Goal: Find specific page/section: Find specific page/section

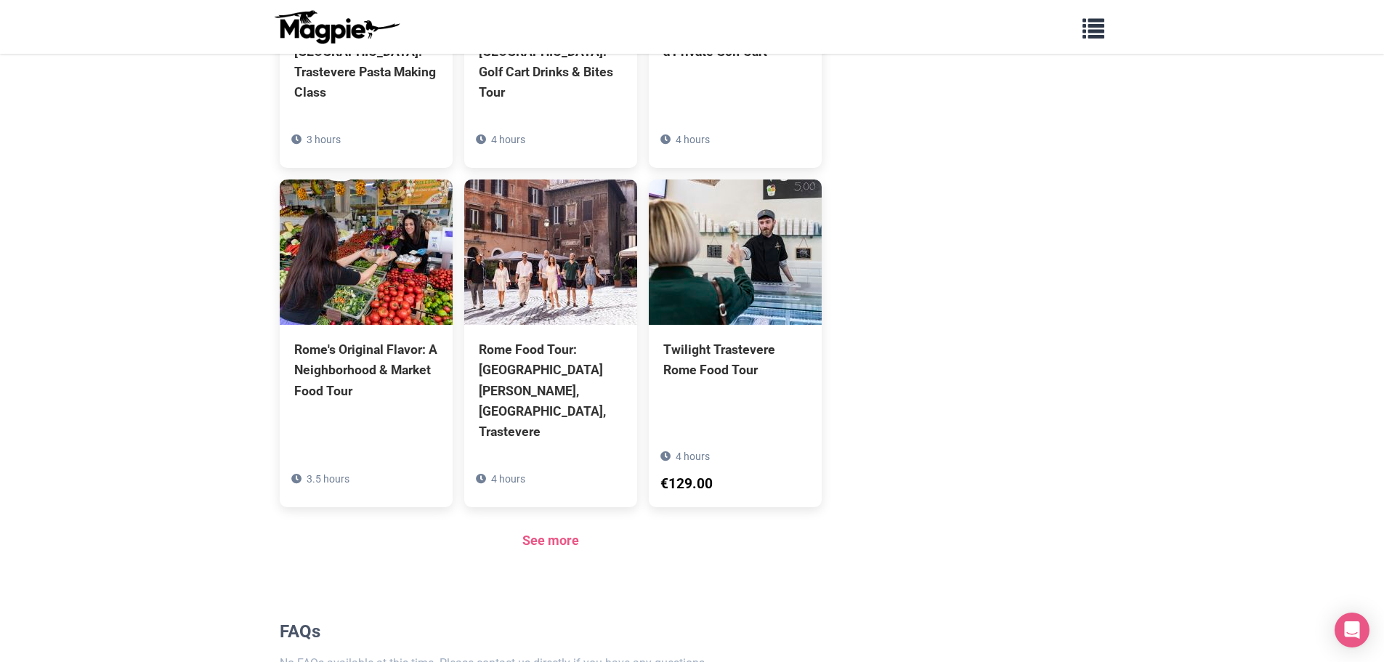
scroll to position [948, 0]
click at [556, 532] on link "See more" at bounding box center [550, 539] width 57 height 15
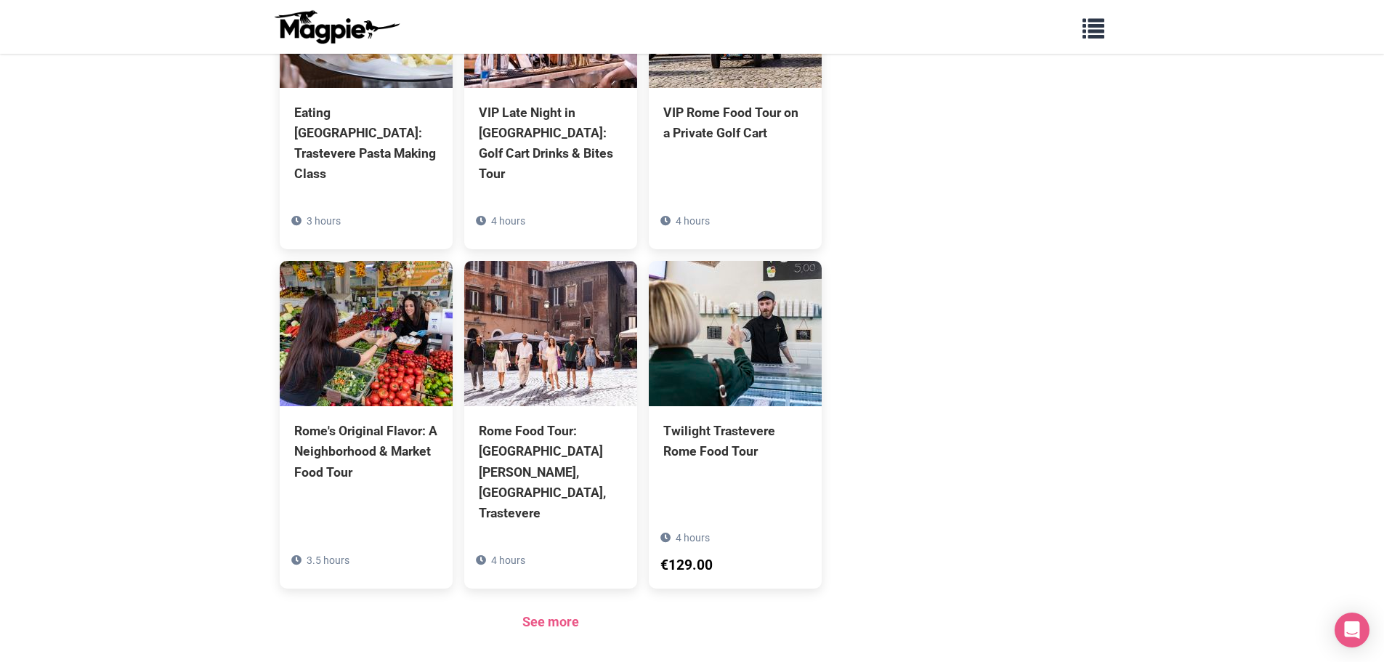
scroll to position [658, 0]
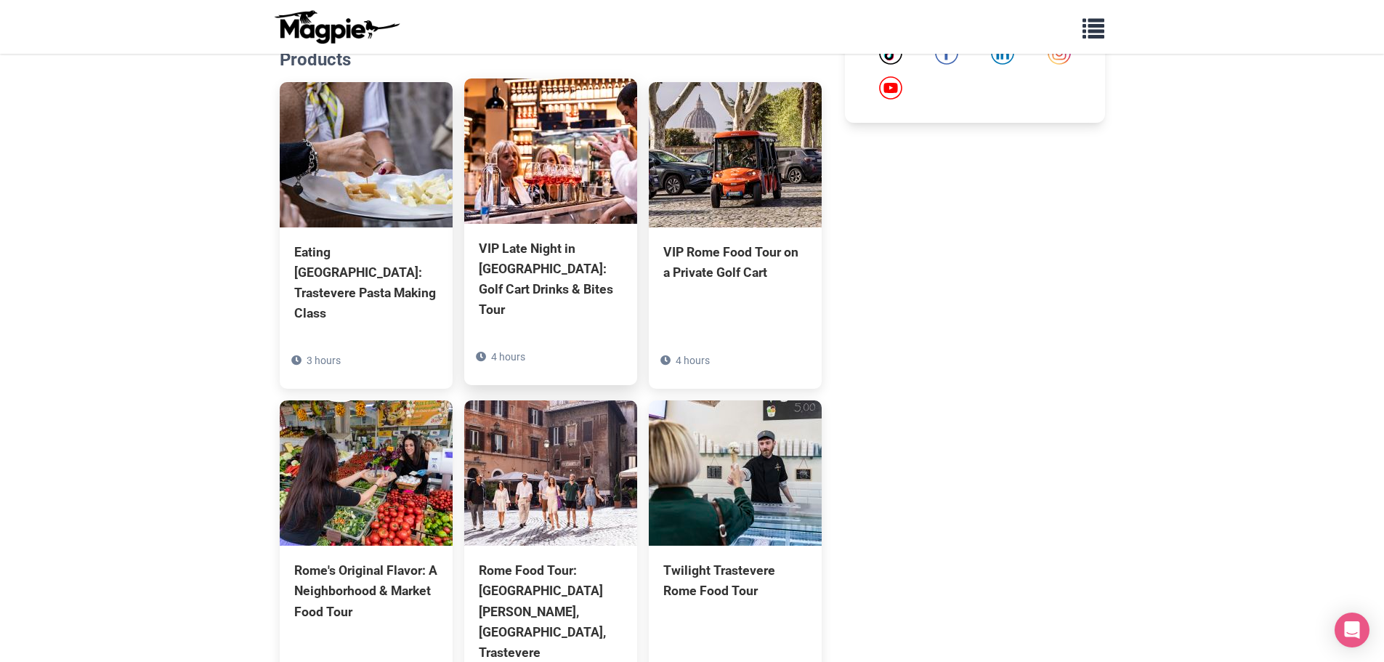
scroll to position [948, 0]
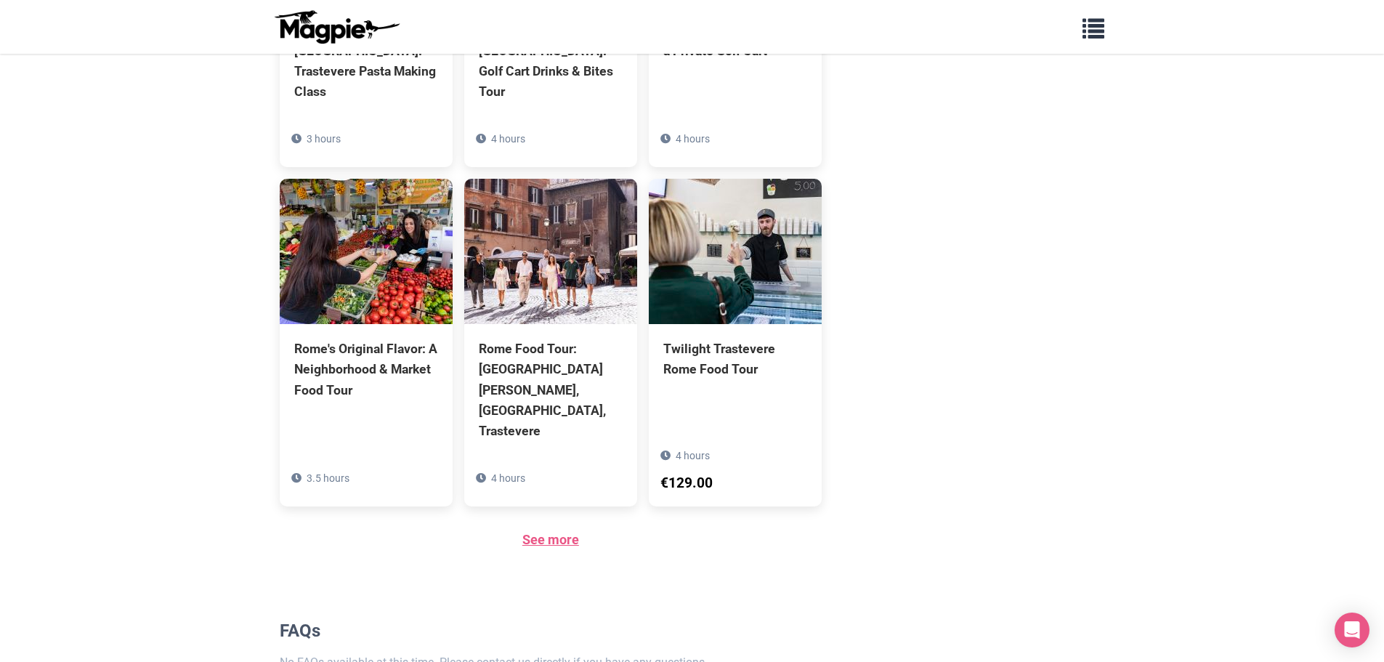
click at [556, 532] on link "See more" at bounding box center [550, 539] width 57 height 15
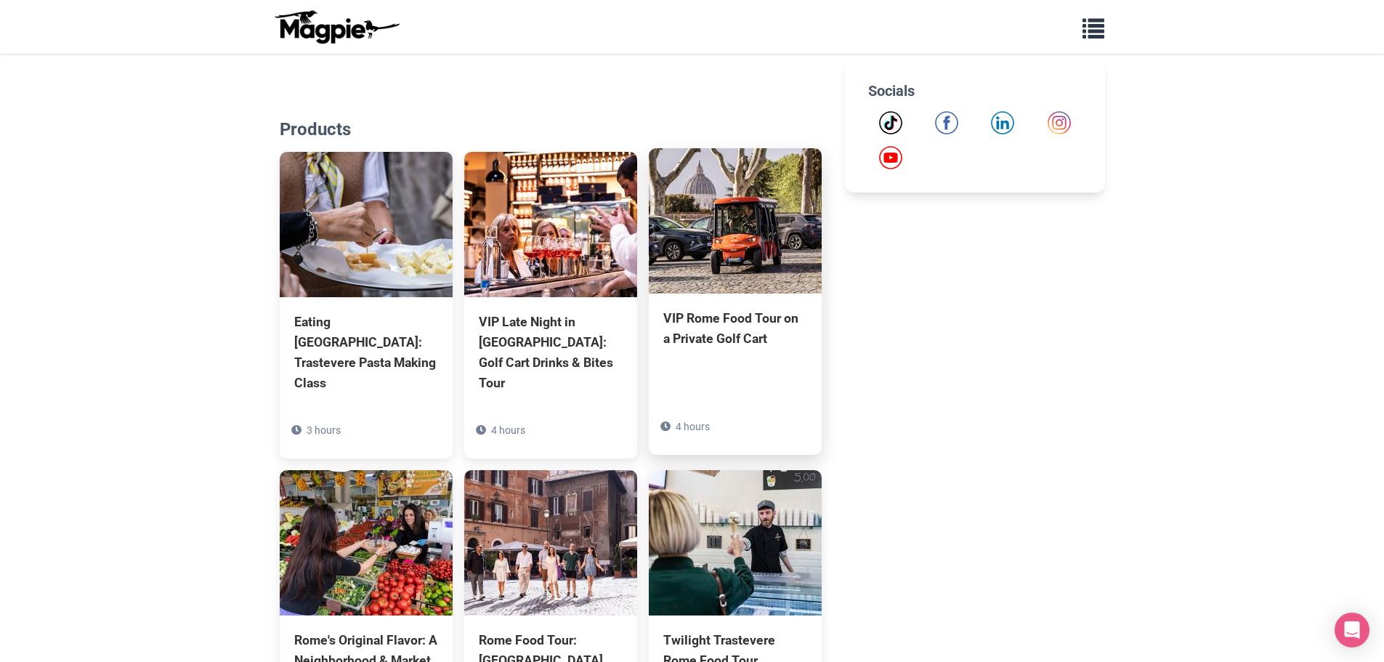
scroll to position [872, 0]
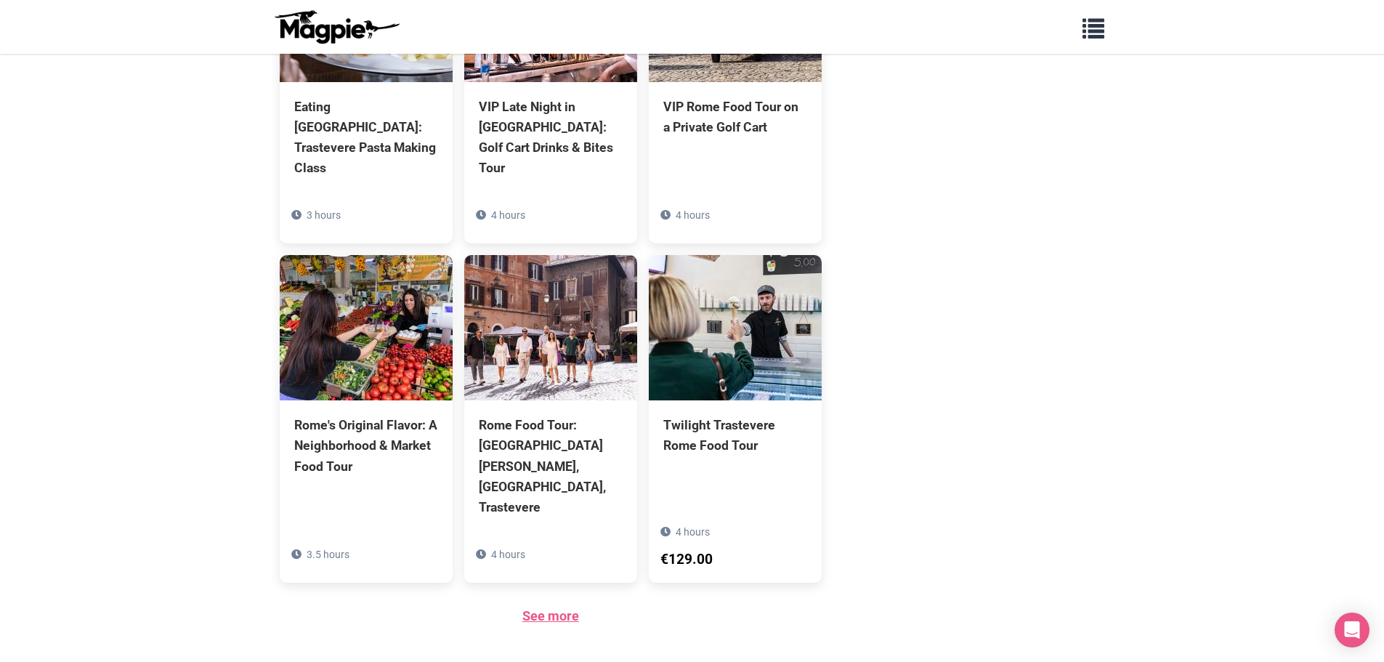
click at [549, 608] on link "See more" at bounding box center [550, 615] width 57 height 15
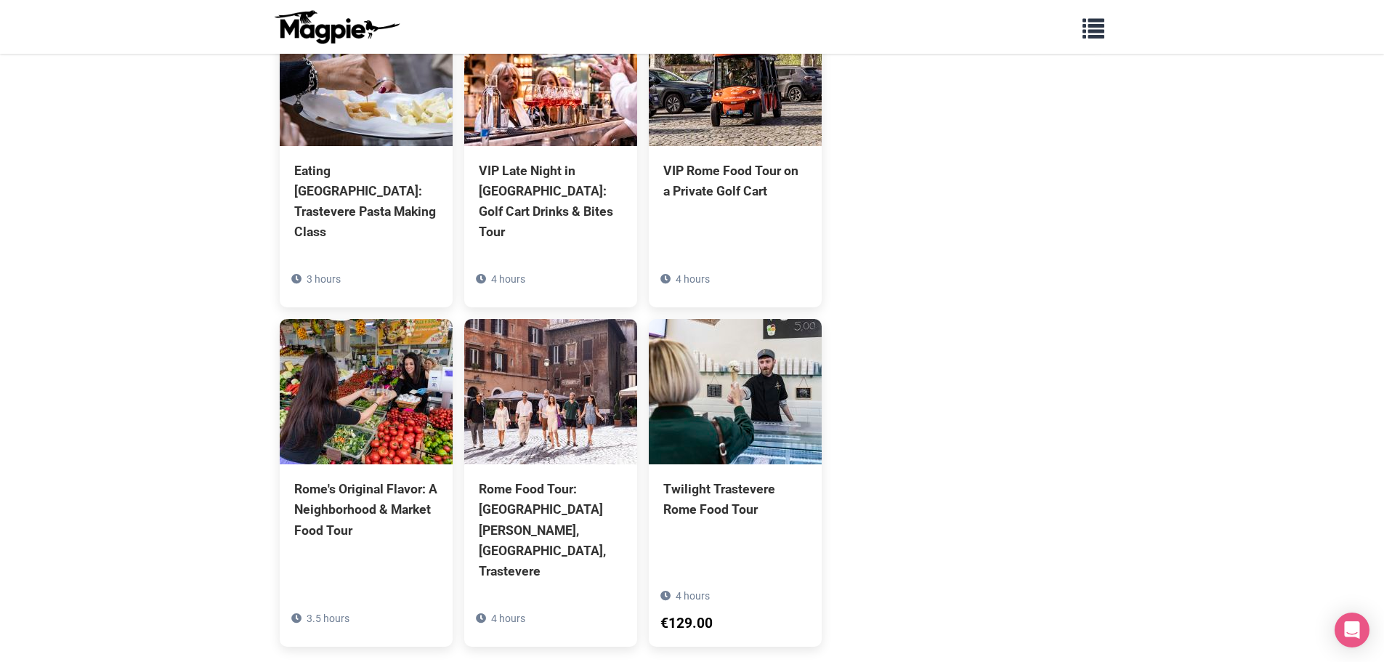
scroll to position [585, 0]
